Goal: Task Accomplishment & Management: Manage account settings

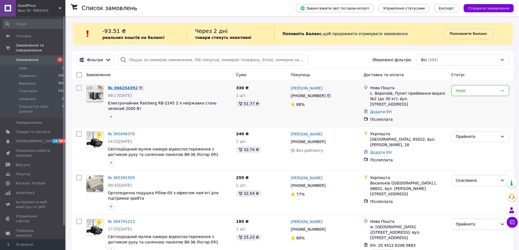
click at [125, 88] on link "№ 366254392" at bounding box center [123, 88] width 30 height 4
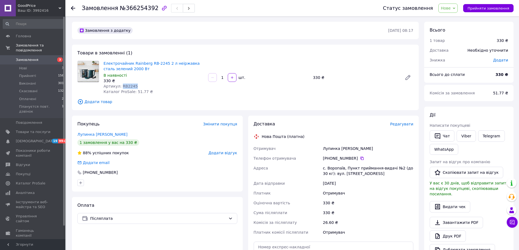
drag, startPoint x: 134, startPoint y: 86, endPoint x: 120, endPoint y: 87, distance: 14.7
click at [120, 87] on div "Артикул: RB2245" at bounding box center [153, 86] width 100 height 5
copy span "RB2245"
click at [29, 130] on span "Товари та послуги" at bounding box center [33, 132] width 35 height 5
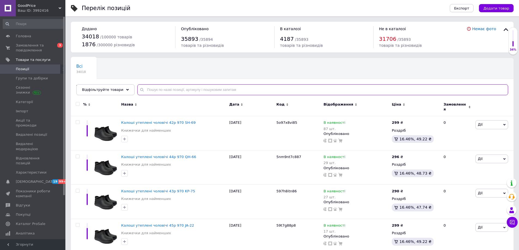
click at [190, 90] on input "text" at bounding box center [322, 89] width 371 height 11
paste input "RB2245"
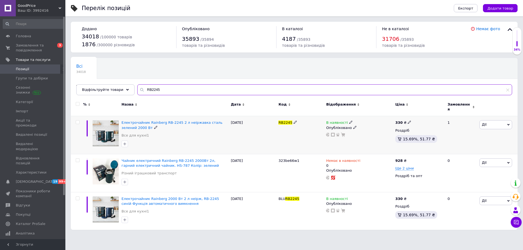
type input "RB2245"
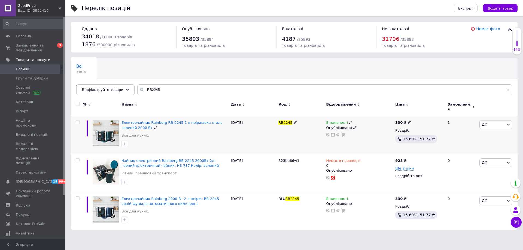
click at [253, 121] on icon at bounding box center [409, 122] width 3 height 3
drag, startPoint x: 419, startPoint y: 113, endPoint x: 413, endPoint y: 113, distance: 6.0
click at [253, 113] on div "Ціна 330 Валюта ₴ $ EUR CHF GBP ¥ PLN ₸ MDL HUF KGS CNY TRY KRW lei" at bounding box center [448, 122] width 74 height 45
type input "430"
click at [253, 140] on div "В наявності Опубліковано" at bounding box center [359, 135] width 69 height 38
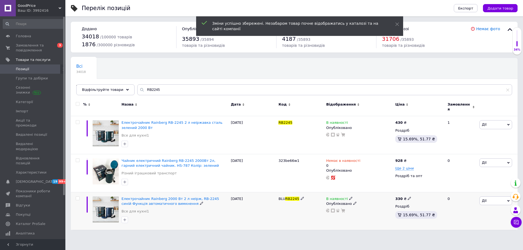
click at [253, 197] on icon at bounding box center [409, 198] width 3 height 3
drag, startPoint x: 419, startPoint y: 188, endPoint x: 414, endPoint y: 188, distance: 5.2
click at [253, 188] on input "330" at bounding box center [434, 192] width 41 height 11
type input "430"
click at [253, 178] on div "Немає в наявності 0 Опубліковано" at bounding box center [359, 173] width 69 height 38
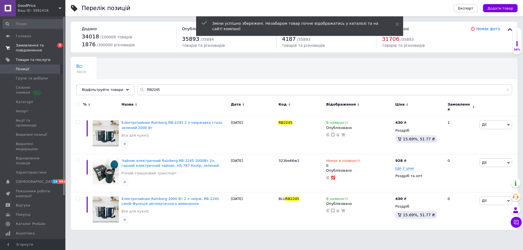
click at [42, 47] on span "Замовлення та повідомлення" at bounding box center [33, 48] width 35 height 10
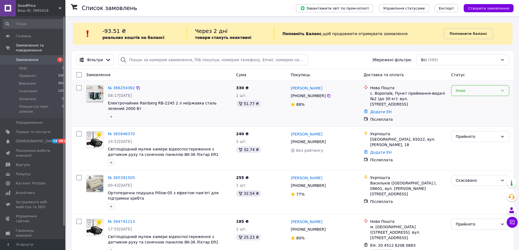
click at [253, 90] on div "Нове" at bounding box center [477, 91] width 42 height 6
drag, startPoint x: 483, startPoint y: 97, endPoint x: 484, endPoint y: 103, distance: 6.0
click at [253, 103] on li "Прийнято" at bounding box center [479, 103] width 57 height 10
click at [123, 90] on link "№ 366254392" at bounding box center [121, 88] width 27 height 4
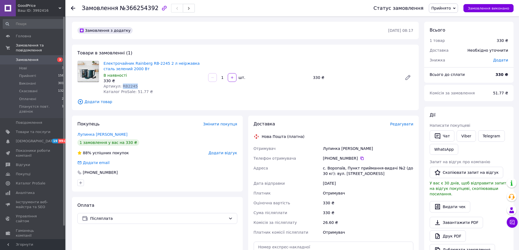
drag, startPoint x: 136, startPoint y: 84, endPoint x: 120, endPoint y: 87, distance: 16.6
click at [120, 87] on div "Артикул: RB2245" at bounding box center [153, 86] width 100 height 5
copy span "RB2245"
click at [253, 158] on icon at bounding box center [362, 158] width 4 height 4
drag, startPoint x: 338, startPoint y: 147, endPoint x: 323, endPoint y: 149, distance: 14.8
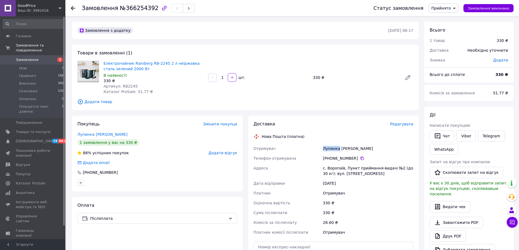
click at [253, 149] on div "Лупинка [PERSON_NAME]" at bounding box center [368, 149] width 93 height 10
copy div "Лупинка"
drag, startPoint x: 356, startPoint y: 148, endPoint x: 339, endPoint y: 149, distance: 17.2
click at [253, 149] on div "Лупинка [PERSON_NAME]" at bounding box center [368, 149] width 93 height 10
copy div "[PERSON_NAME]"
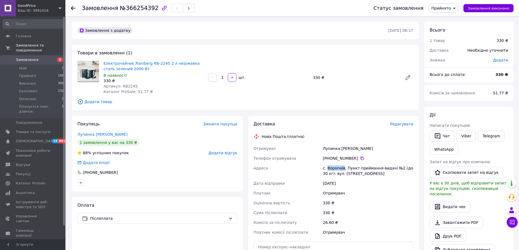
drag, startPoint x: 342, startPoint y: 167, endPoint x: 326, endPoint y: 167, distance: 15.5
click at [253, 167] on div "с. Воропаїв, Пункт приймання-видачі №2 (до 30 кг): вул. [STREET_ADDRESS]" at bounding box center [368, 170] width 93 height 15
copy div "Воропаїв"
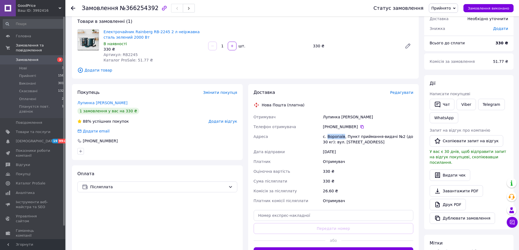
scroll to position [82, 0]
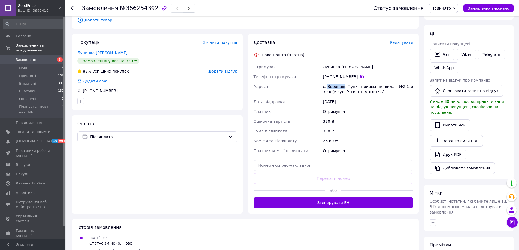
click at [253, 199] on button "Згенерувати ЕН" at bounding box center [333, 202] width 160 height 11
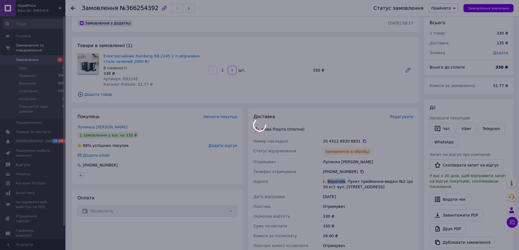
scroll to position [0, 0]
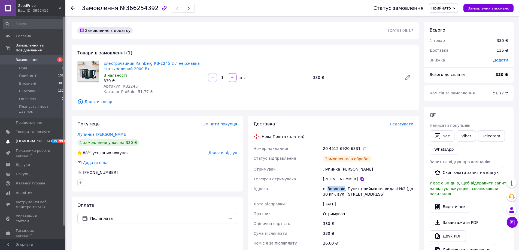
click at [51, 139] on span "19 99+" at bounding box center [57, 141] width 15 height 5
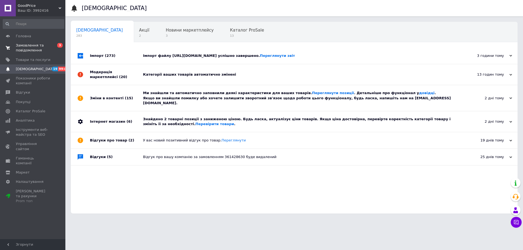
click at [46, 43] on link "Замовлення та повідомлення 0 3" at bounding box center [33, 48] width 67 height 14
